Goal: Task Accomplishment & Management: Manage account settings

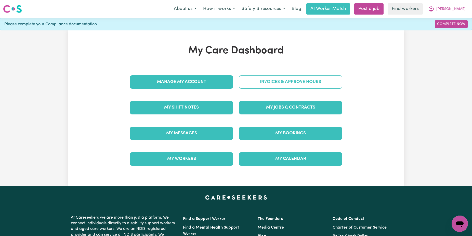
click at [298, 78] on link "Invoices & Approve Hours" at bounding box center [290, 81] width 103 height 13
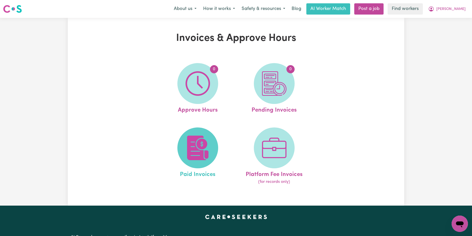
click at [199, 142] on img at bounding box center [198, 147] width 24 height 24
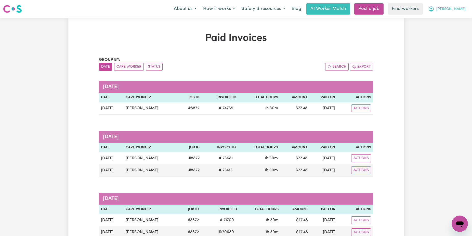
click at [450, 10] on span "[PERSON_NAME]" at bounding box center [451, 9] width 29 height 6
click at [450, 30] on link "Logout" at bounding box center [449, 29] width 40 height 10
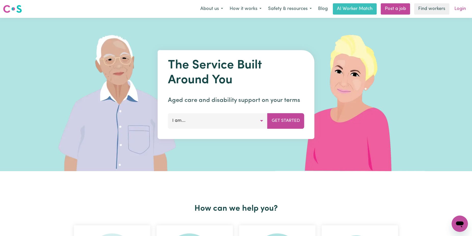
click at [465, 6] on link "Login" at bounding box center [461, 8] width 18 height 11
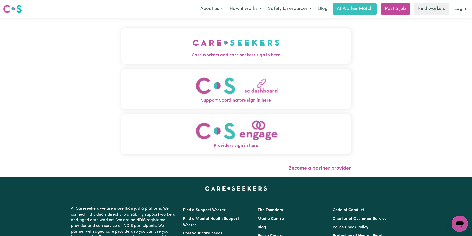
click at [282, 55] on span "Care workers and care seekers sign in here" at bounding box center [236, 55] width 230 height 7
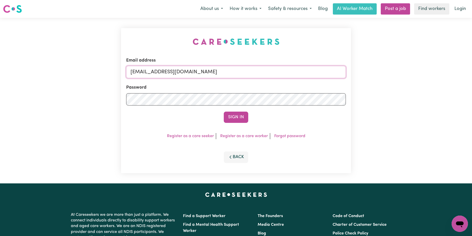
drag, startPoint x: 318, startPoint y: 75, endPoint x: 156, endPoint y: 74, distance: 161.5
click at [156, 74] on input "[EMAIL_ADDRESS][DOMAIN_NAME]" at bounding box center [236, 72] width 220 height 12
paste input "PerryHolzmannHCP"
type input "[EMAIL_ADDRESS][DOMAIN_NAME]"
click at [224, 111] on button "Sign In" at bounding box center [236, 116] width 24 height 11
